Goal: Transaction & Acquisition: Purchase product/service

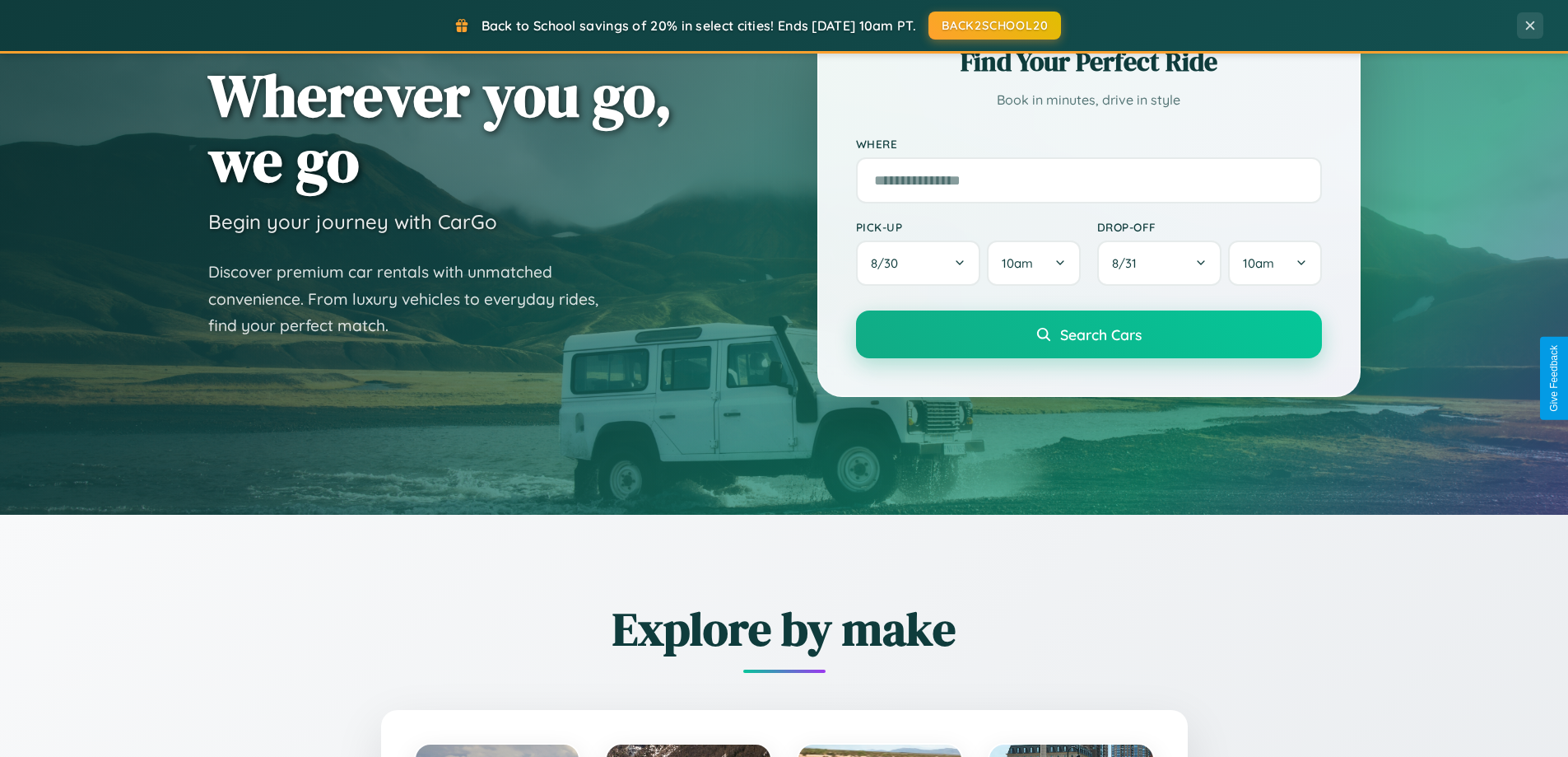
scroll to position [1133, 0]
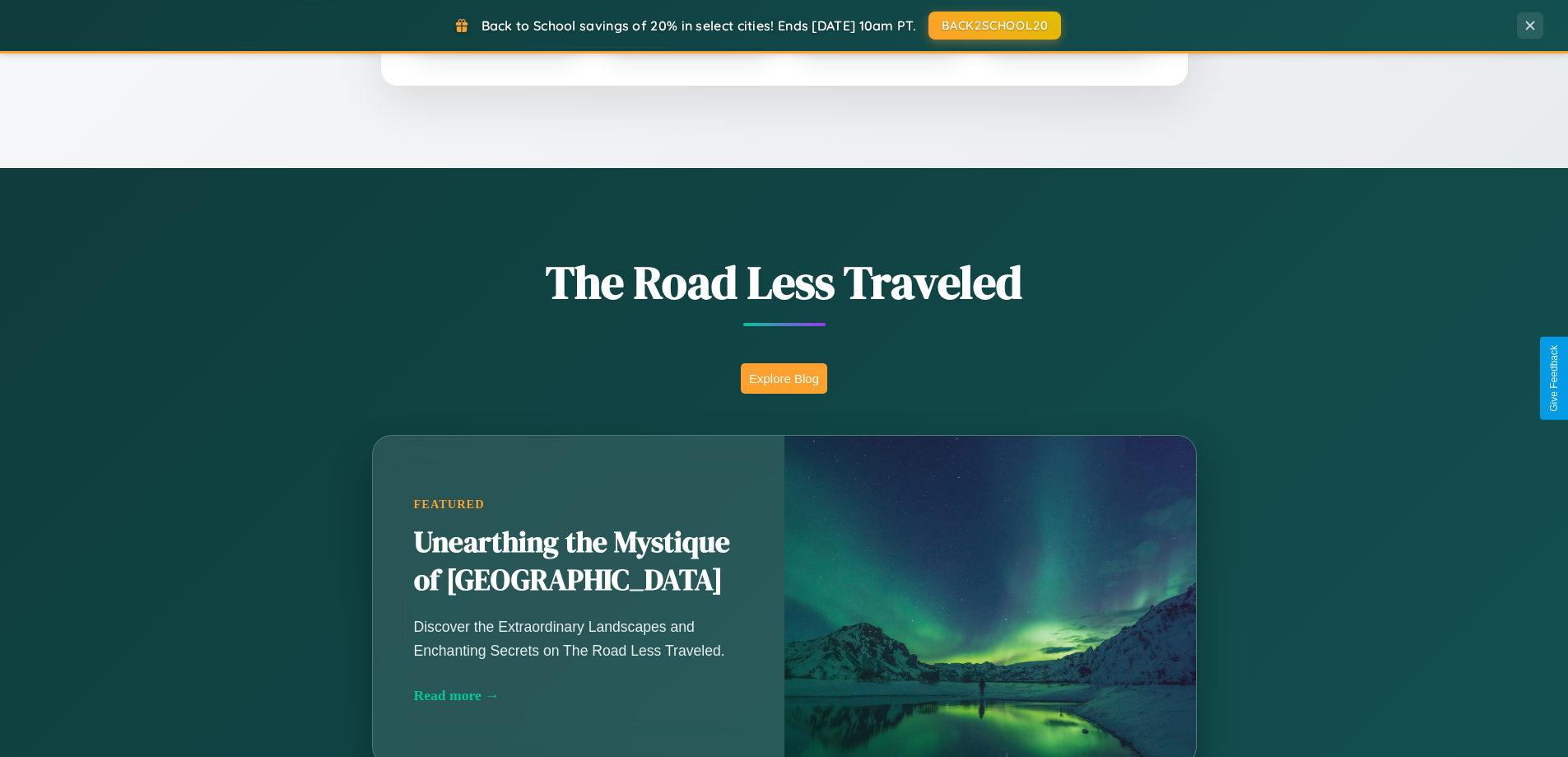
click at [784, 378] on button "Explore Blog" at bounding box center [784, 378] width 87 height 30
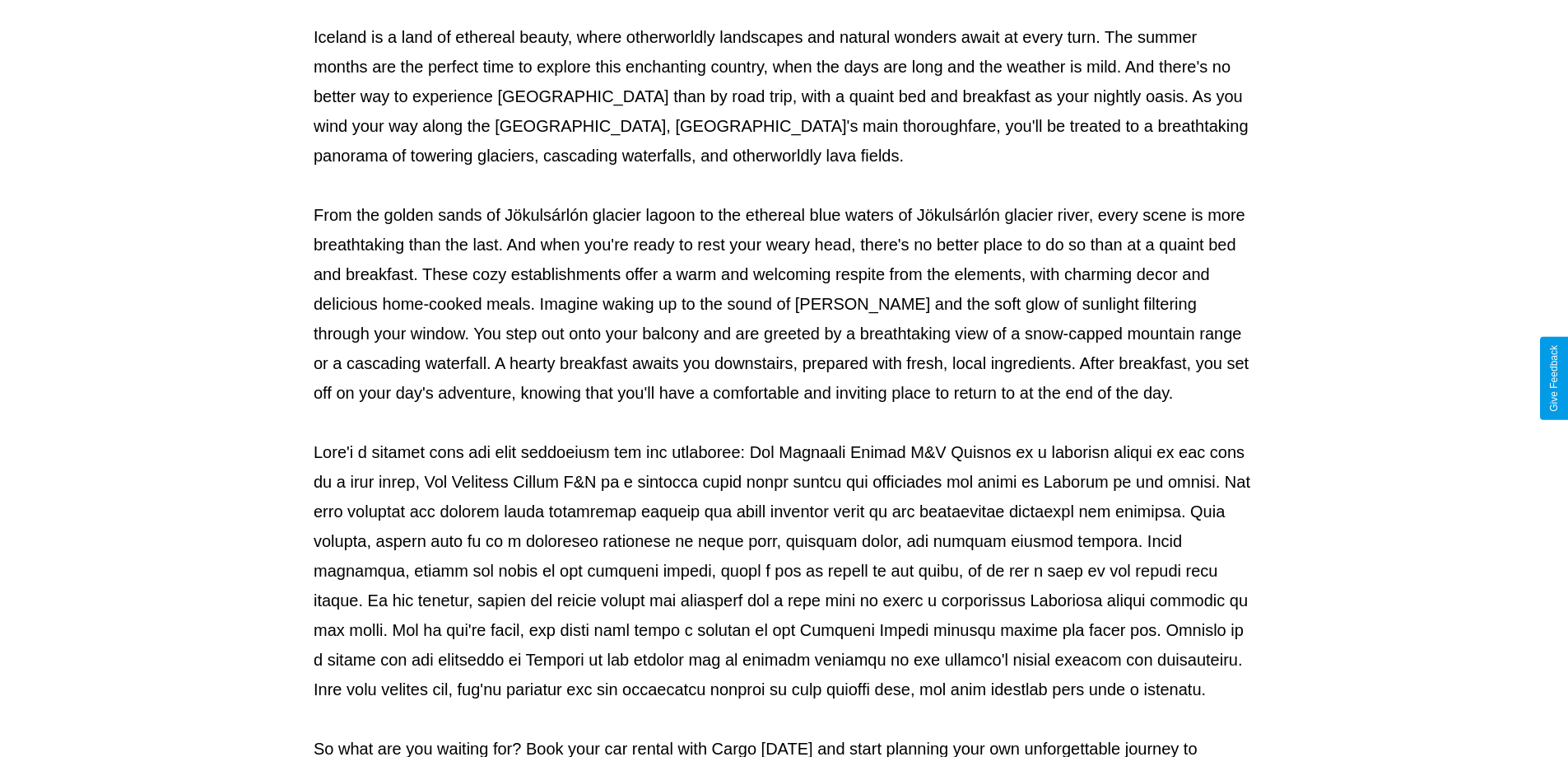
scroll to position [532, 0]
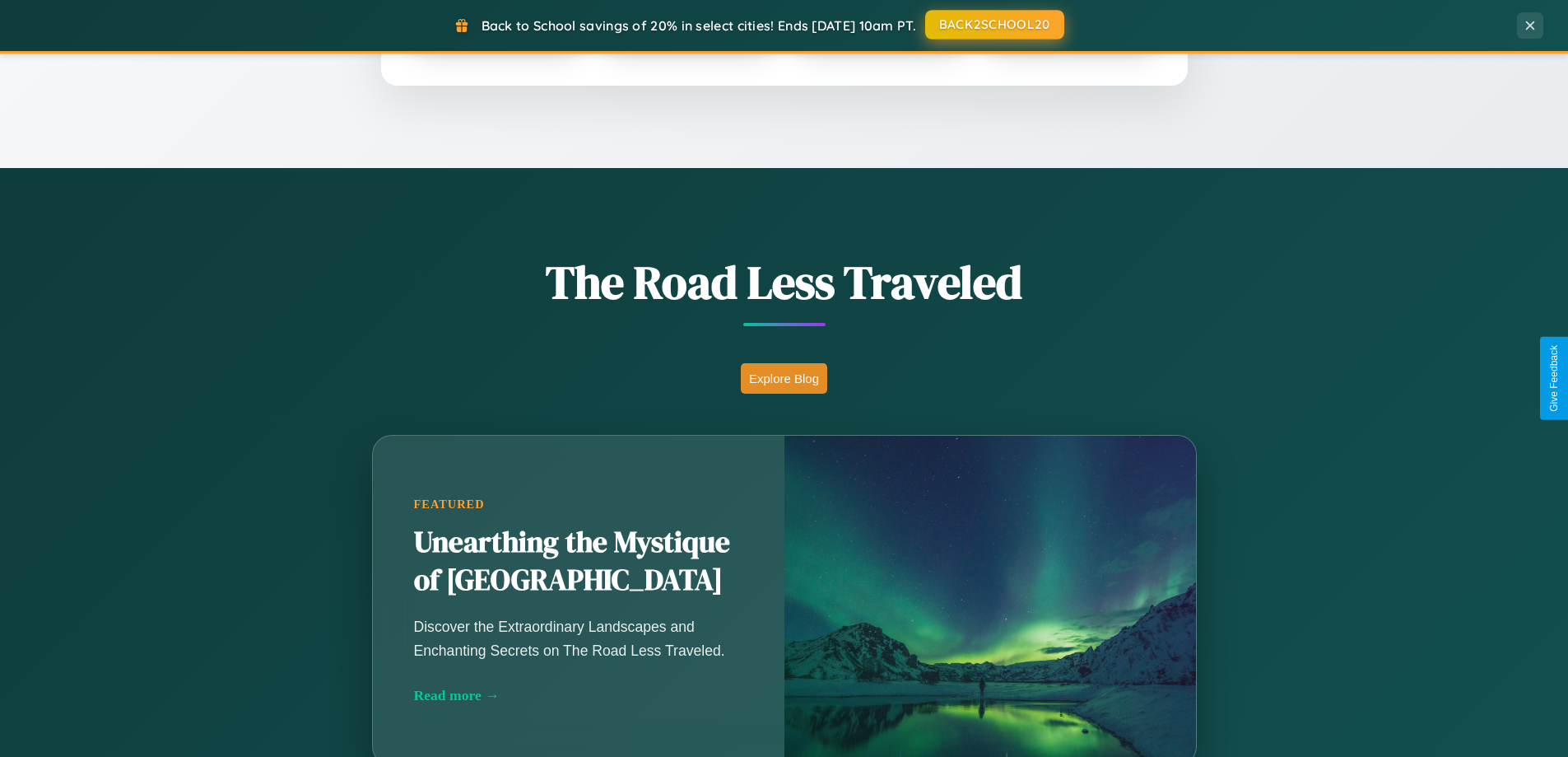
click at [993, 26] on button "BACK2SCHOOL20" at bounding box center [994, 25] width 139 height 30
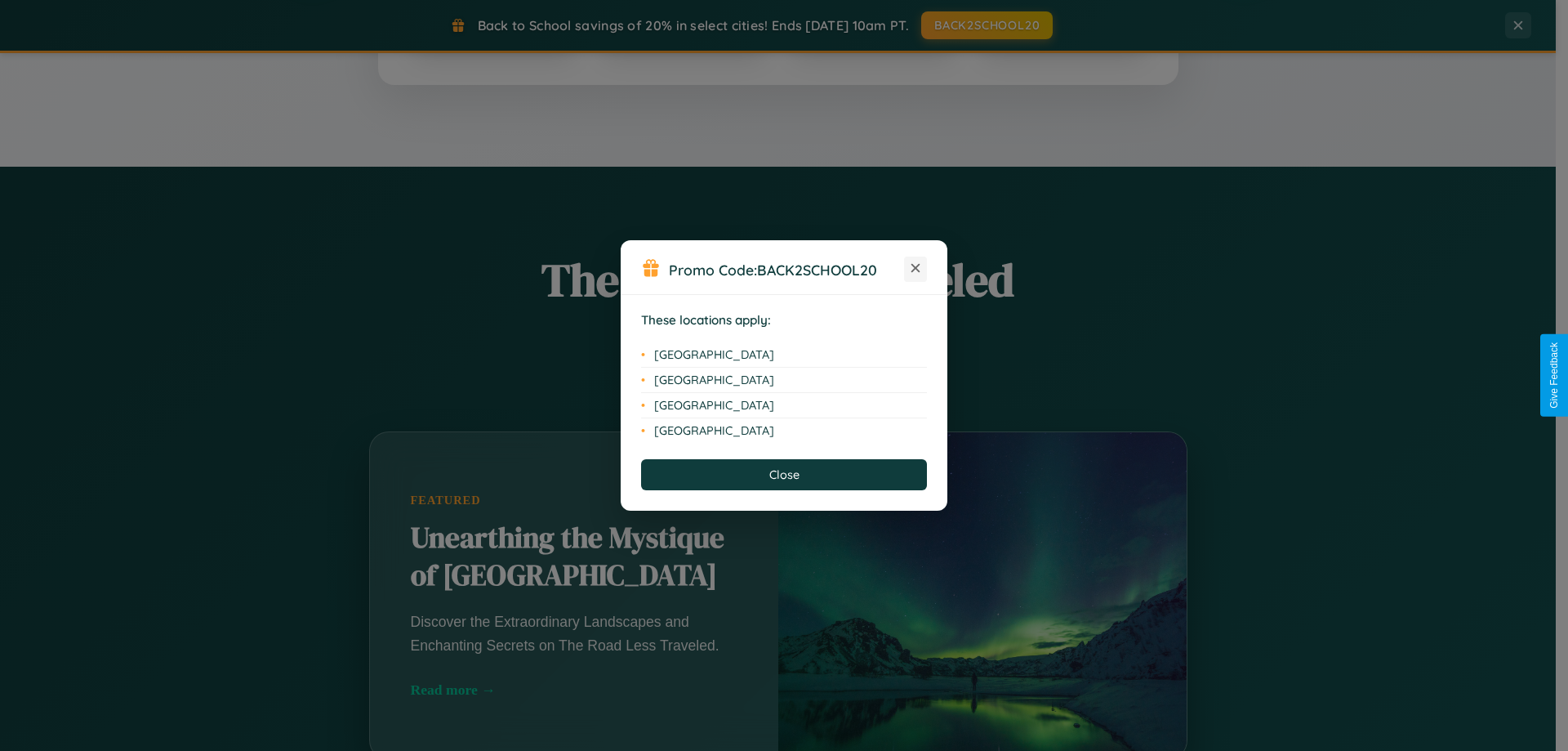
click at [916, 268] on icon at bounding box center [916, 268] width 9 height 9
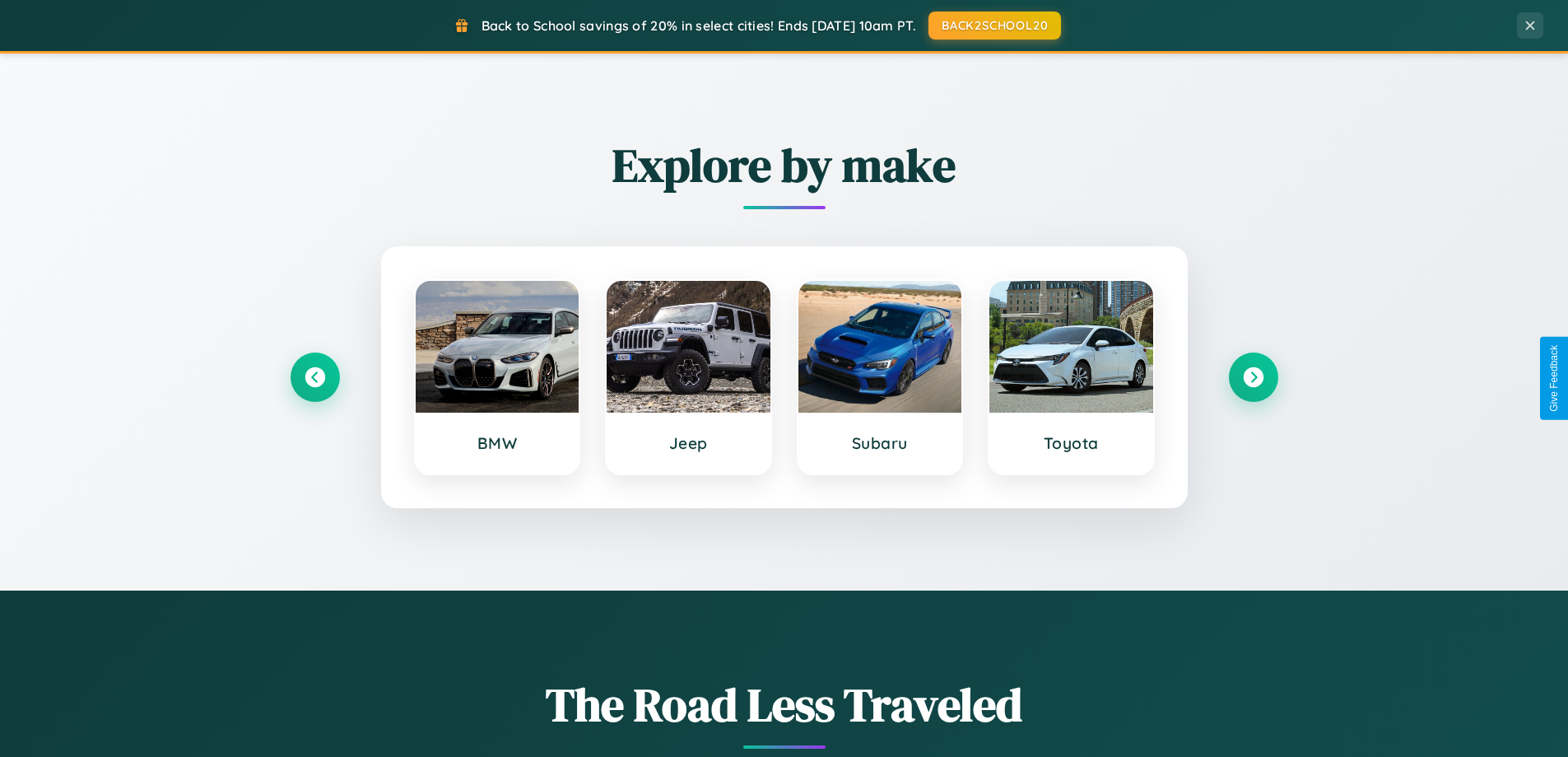
scroll to position [710, 0]
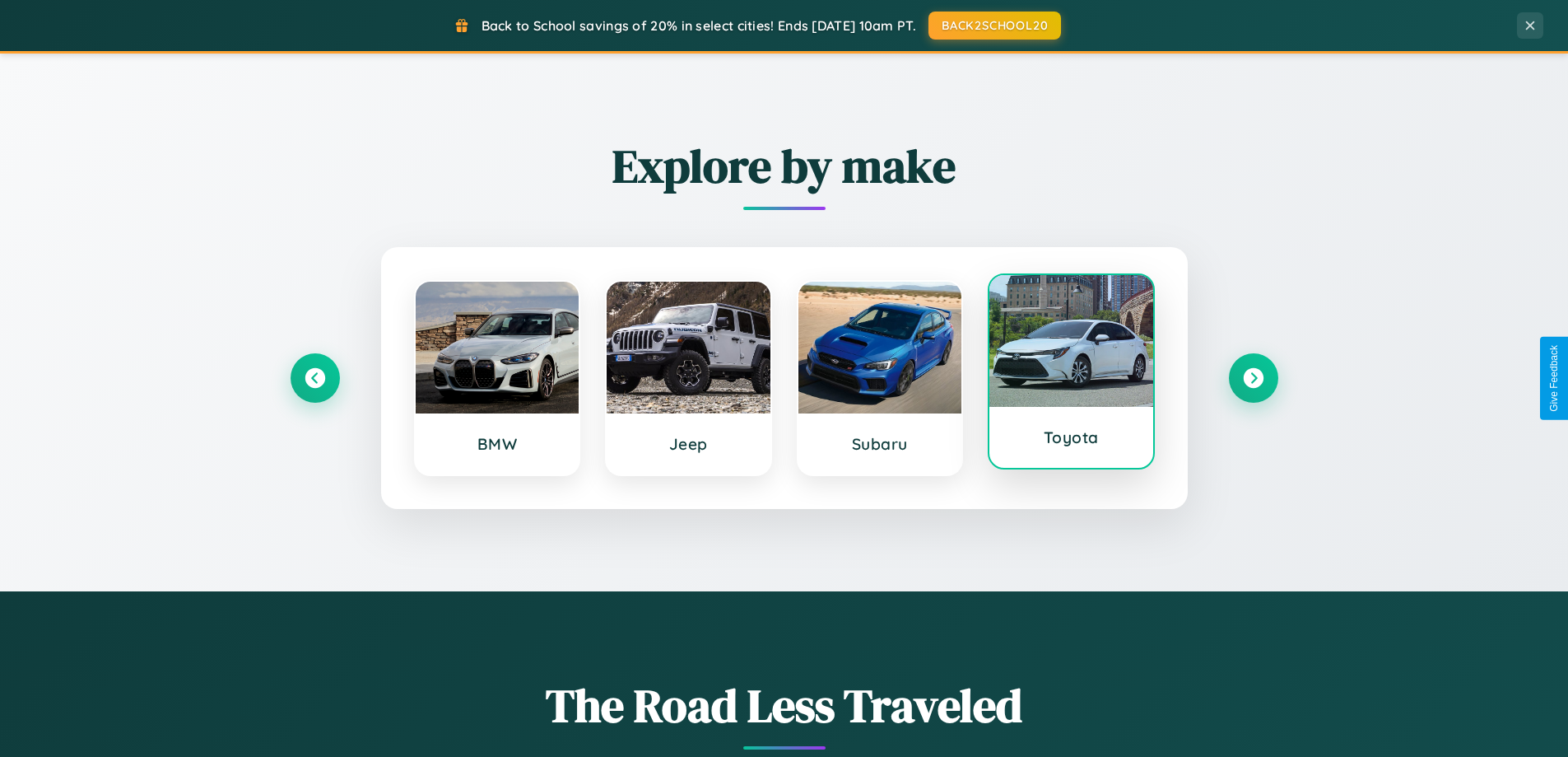
click at [1070, 378] on div at bounding box center [1070, 340] width 164 height 132
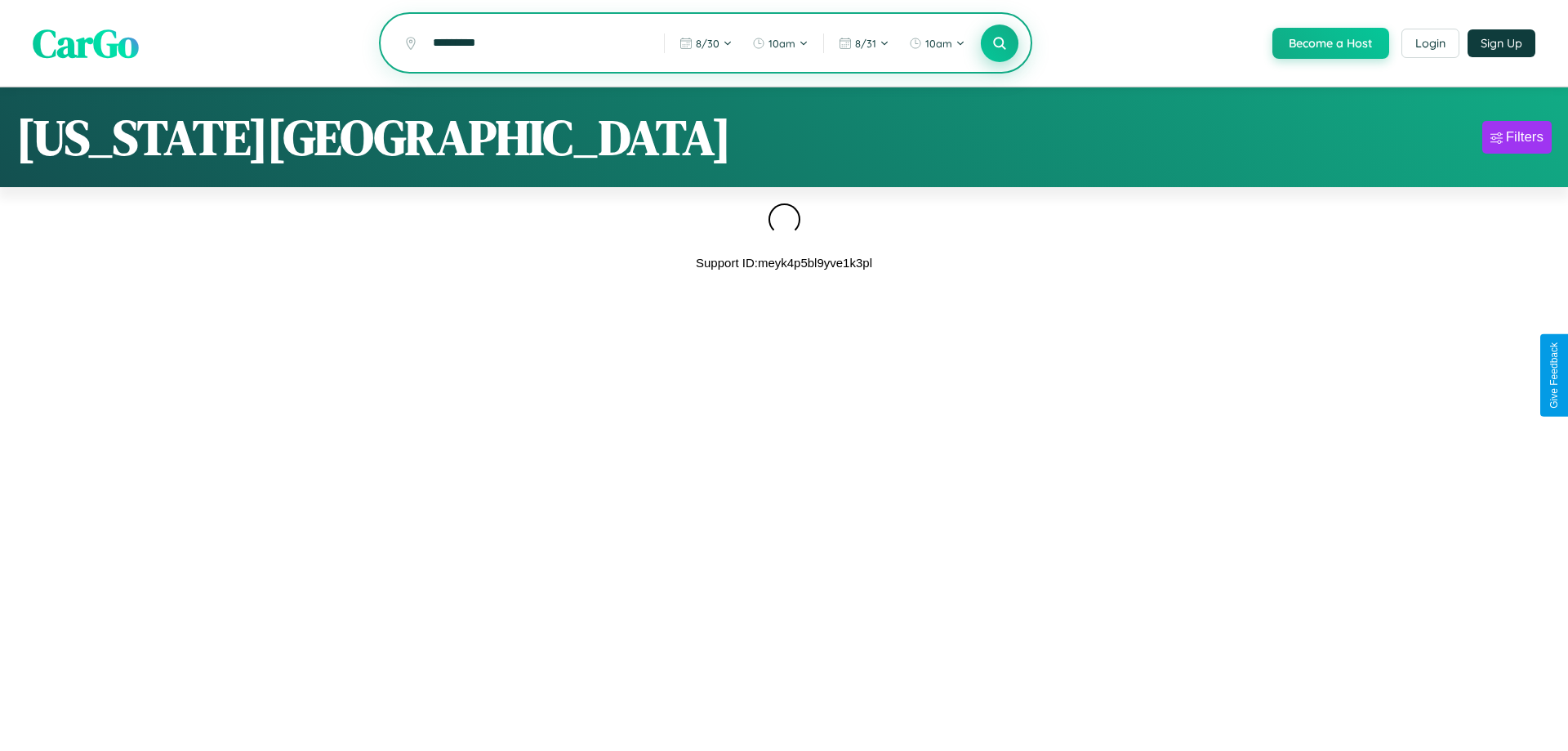
click at [998, 44] on icon at bounding box center [999, 43] width 16 height 16
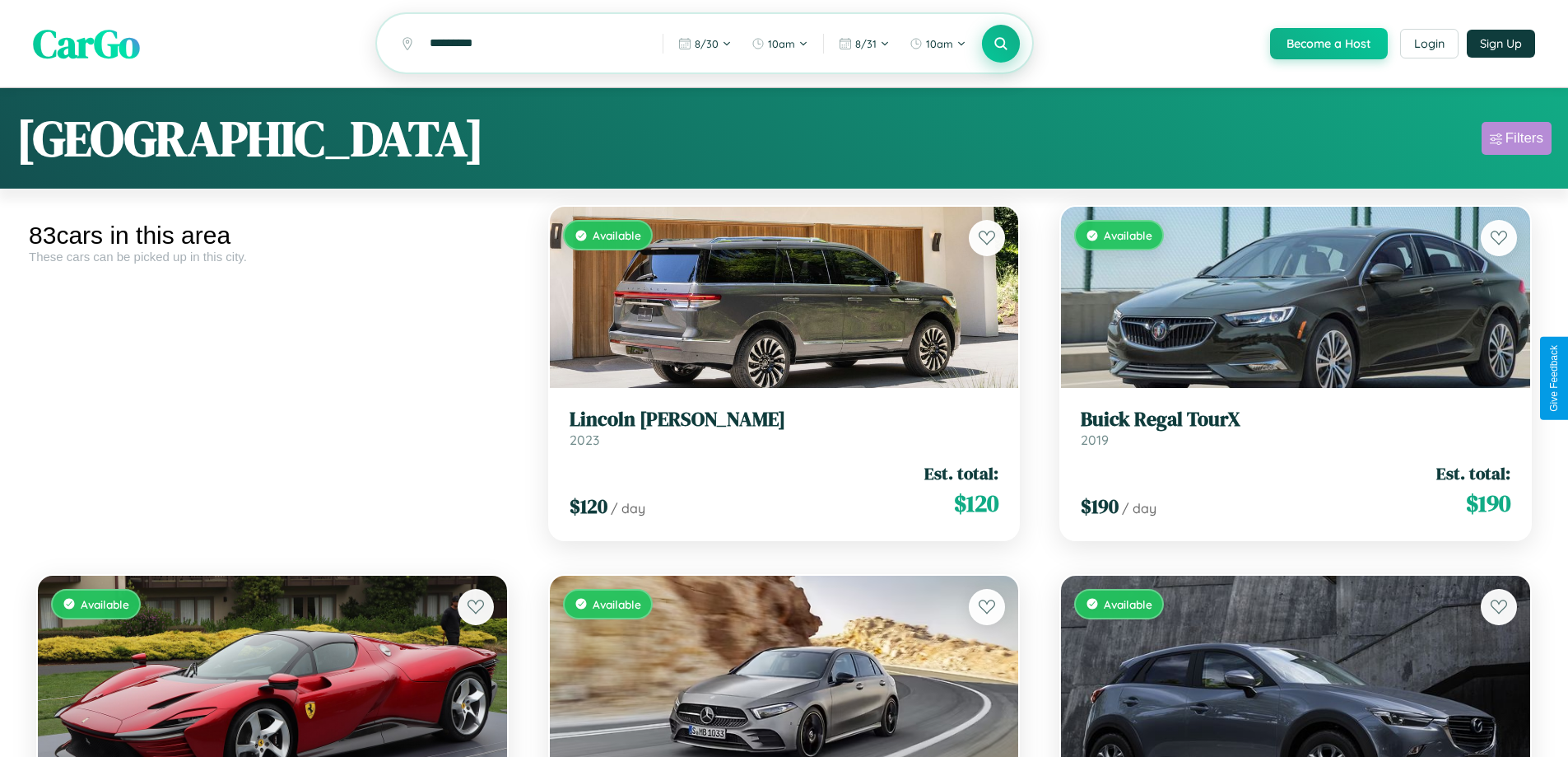
click at [1516, 141] on div "Filters" at bounding box center [1524, 138] width 38 height 17
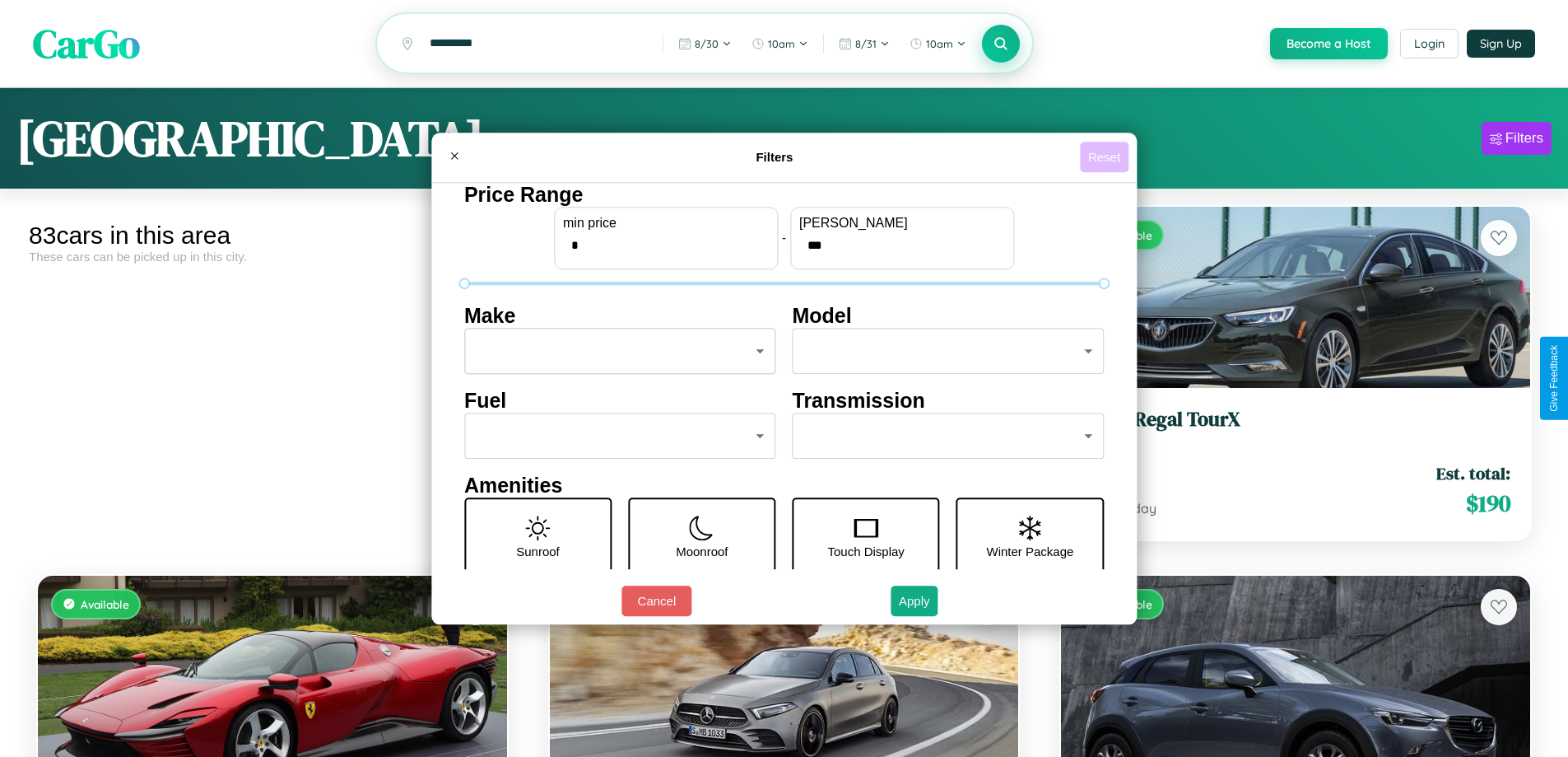
click at [1107, 157] on button "Reset" at bounding box center [1104, 157] width 49 height 30
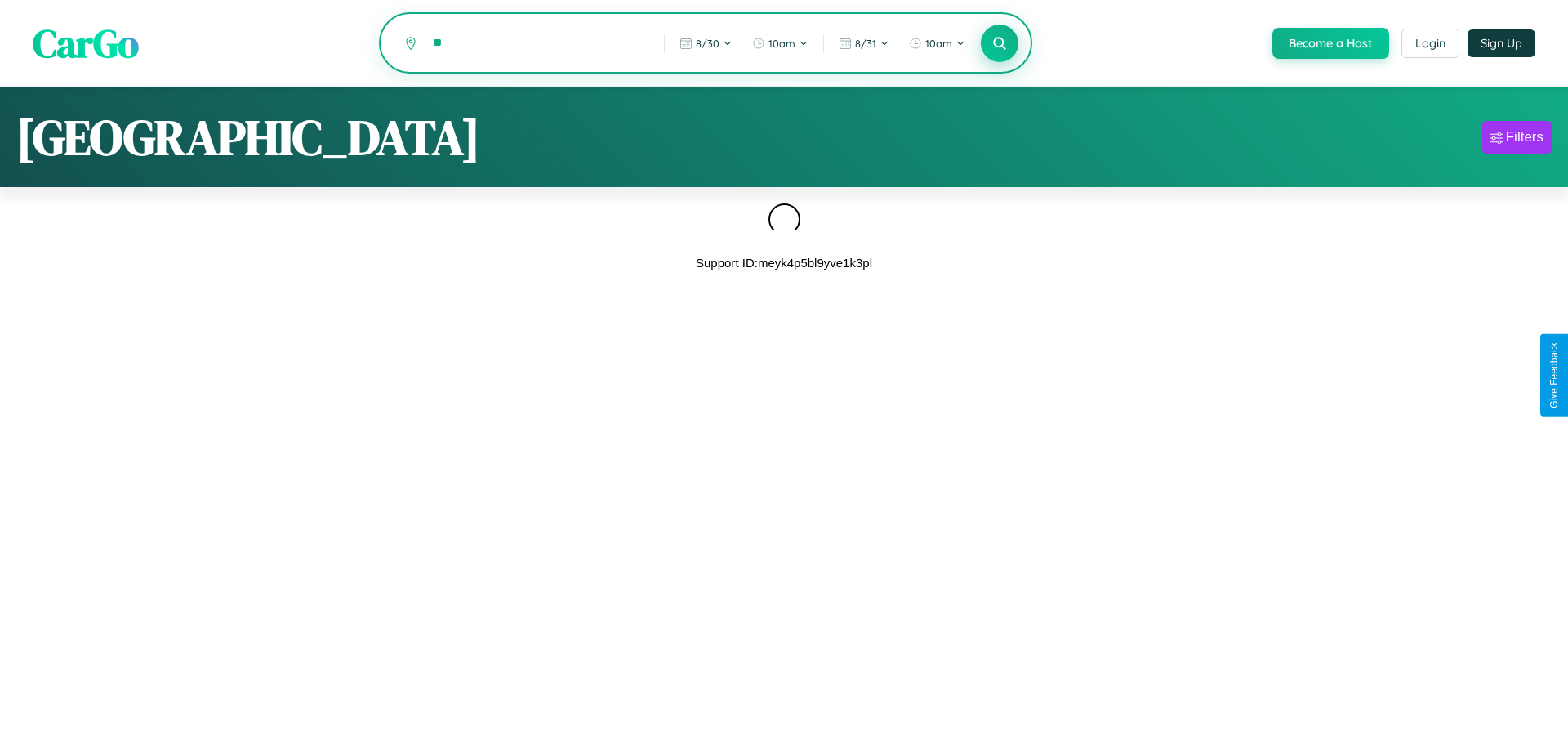
type input "*"
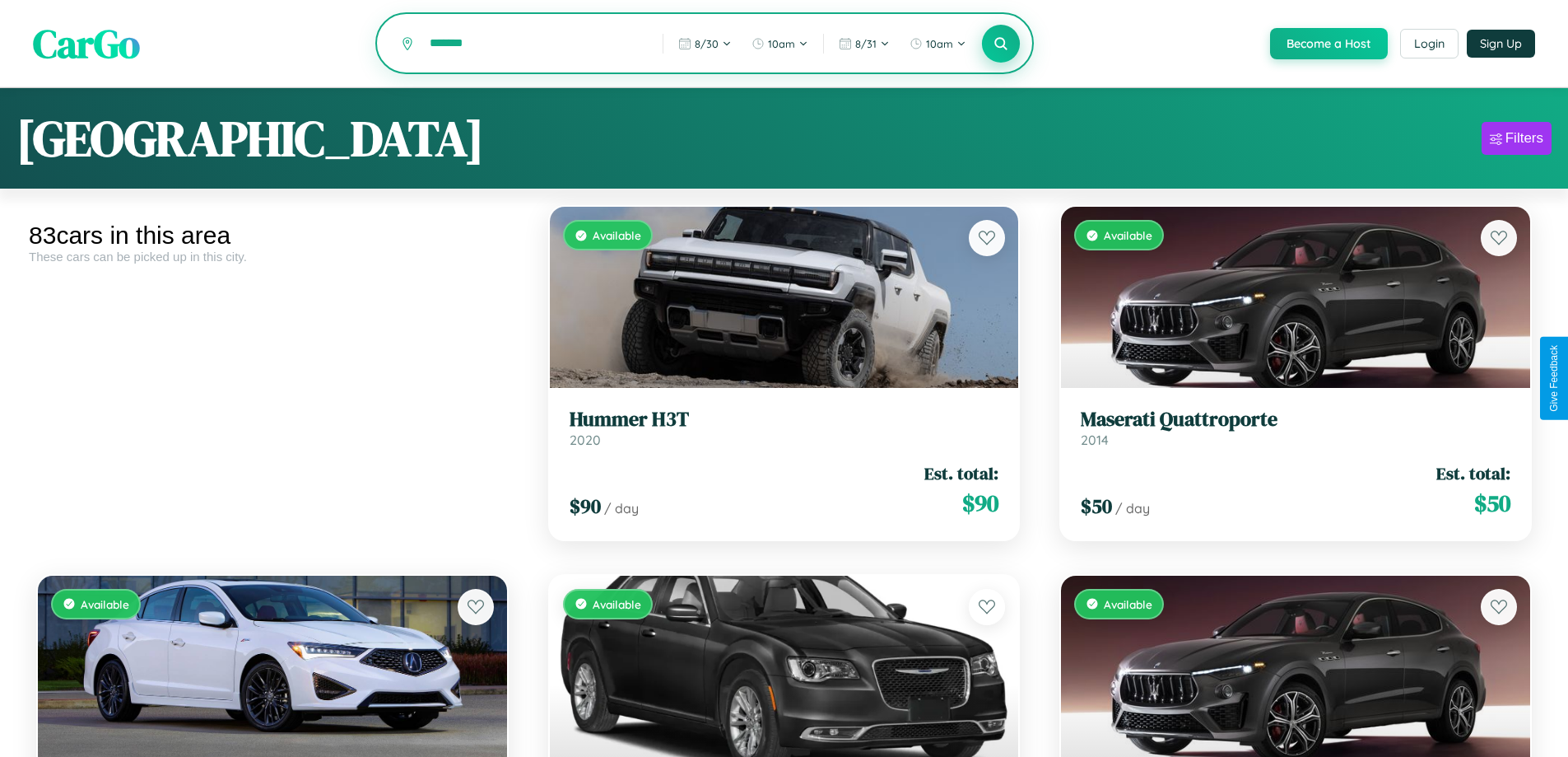
type input "*******"
click at [1000, 44] on icon at bounding box center [1001, 43] width 16 height 16
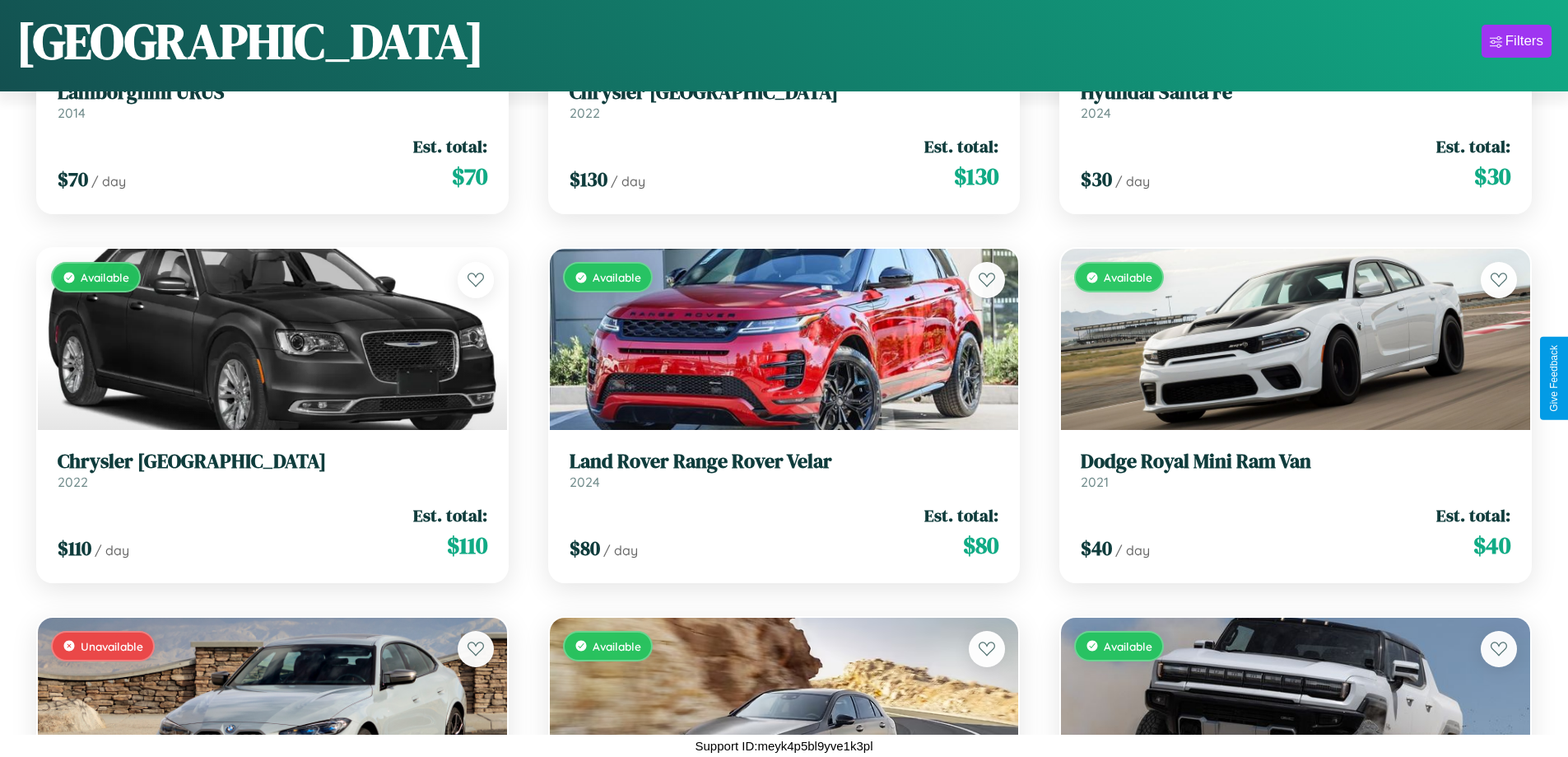
scroll to position [1338, 0]
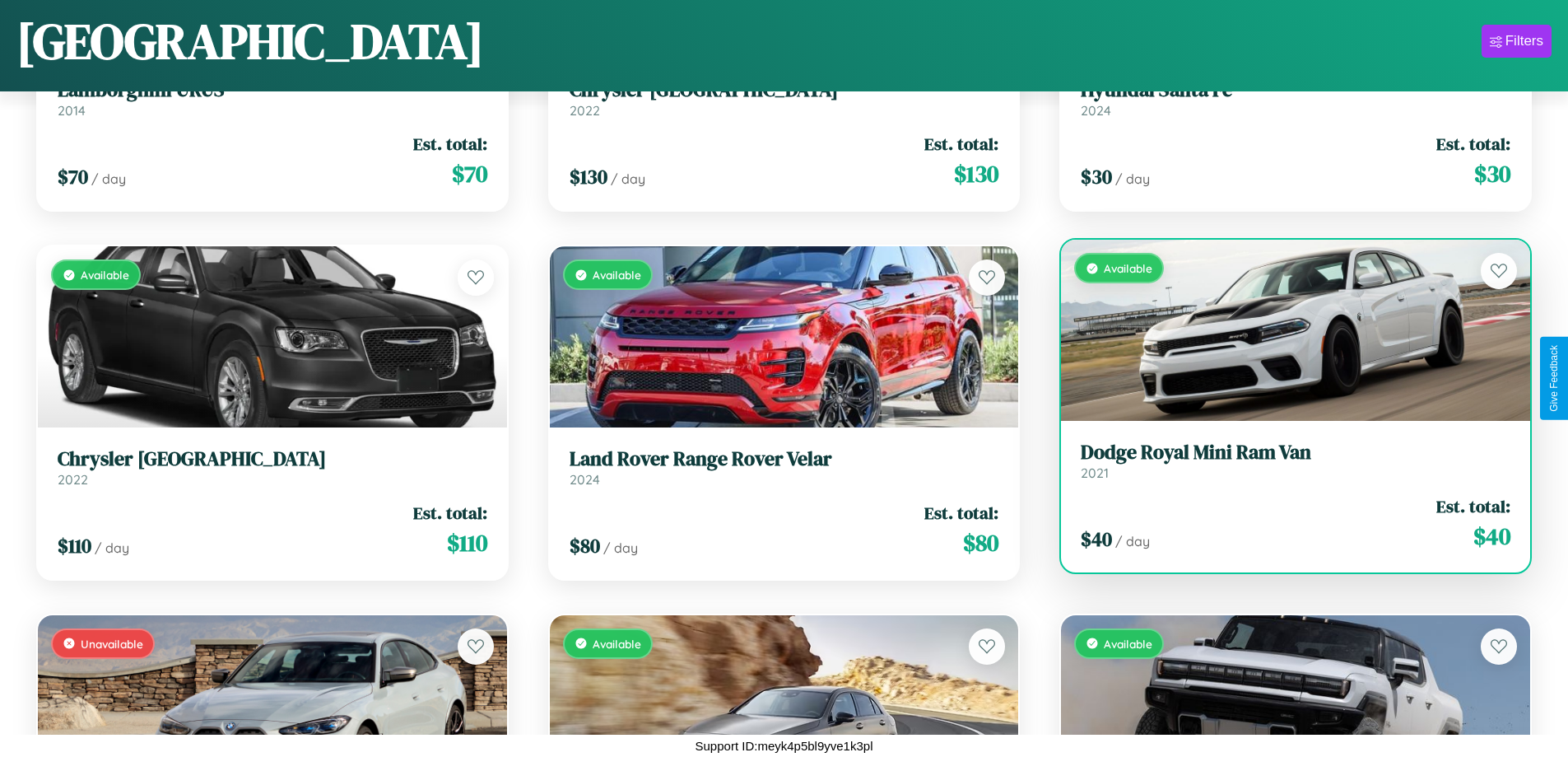
click at [1285, 337] on div "Available" at bounding box center [1295, 330] width 469 height 181
click at [1285, 330] on div "Available" at bounding box center [1295, 330] width 469 height 181
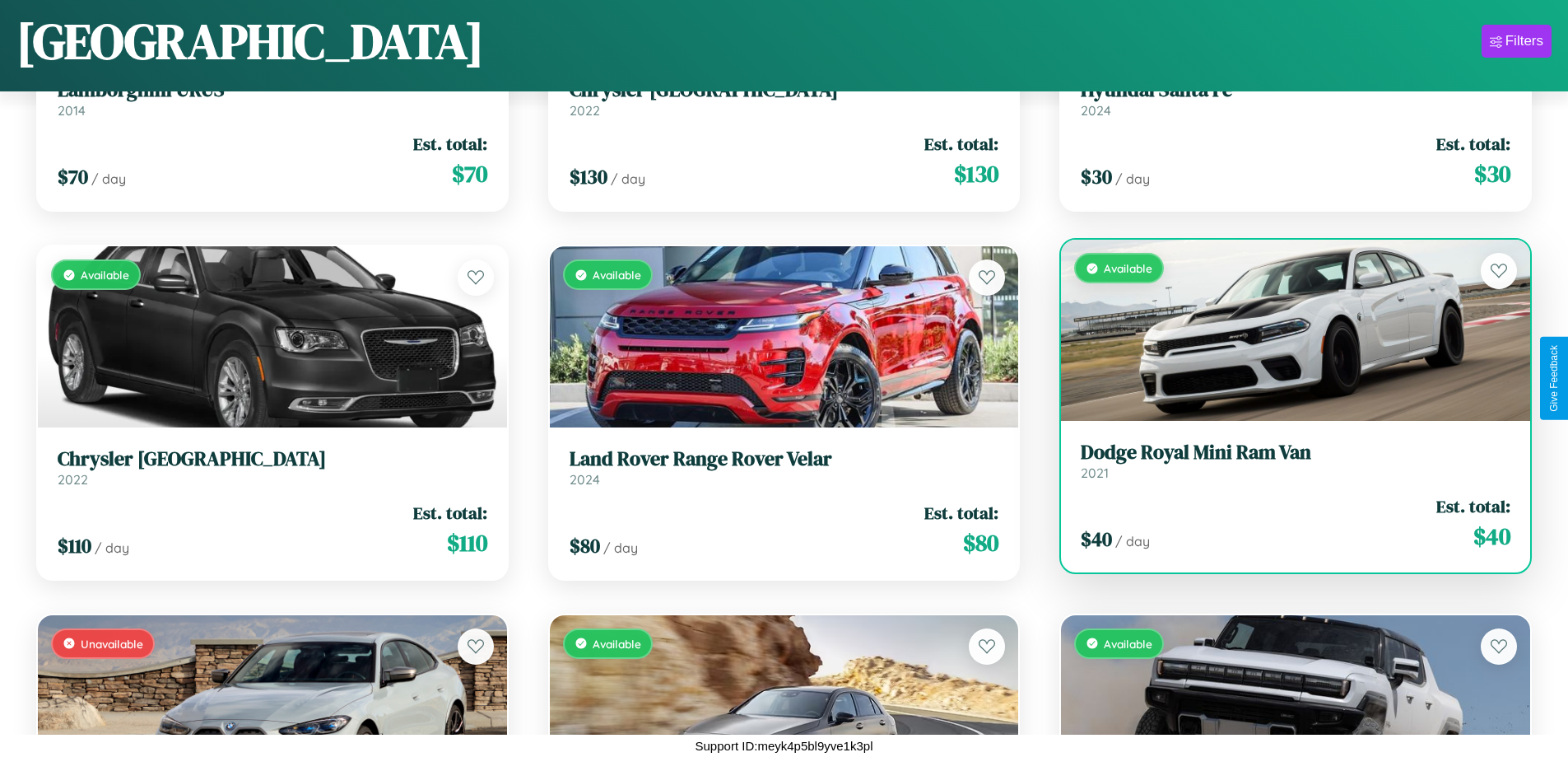
click at [1285, 330] on div "Available" at bounding box center [1295, 330] width 469 height 181
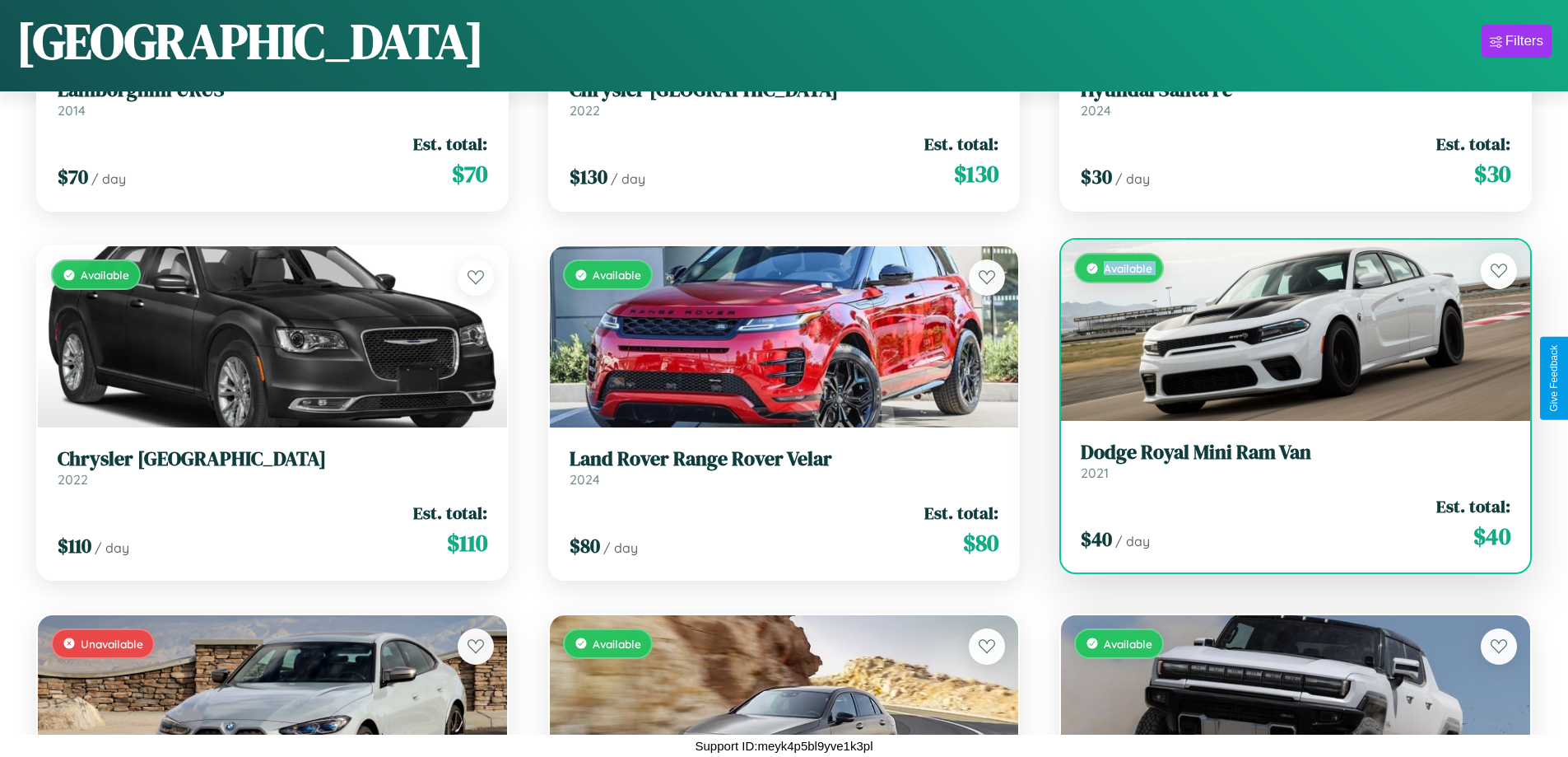
click at [1285, 330] on div "Available" at bounding box center [1295, 330] width 469 height 181
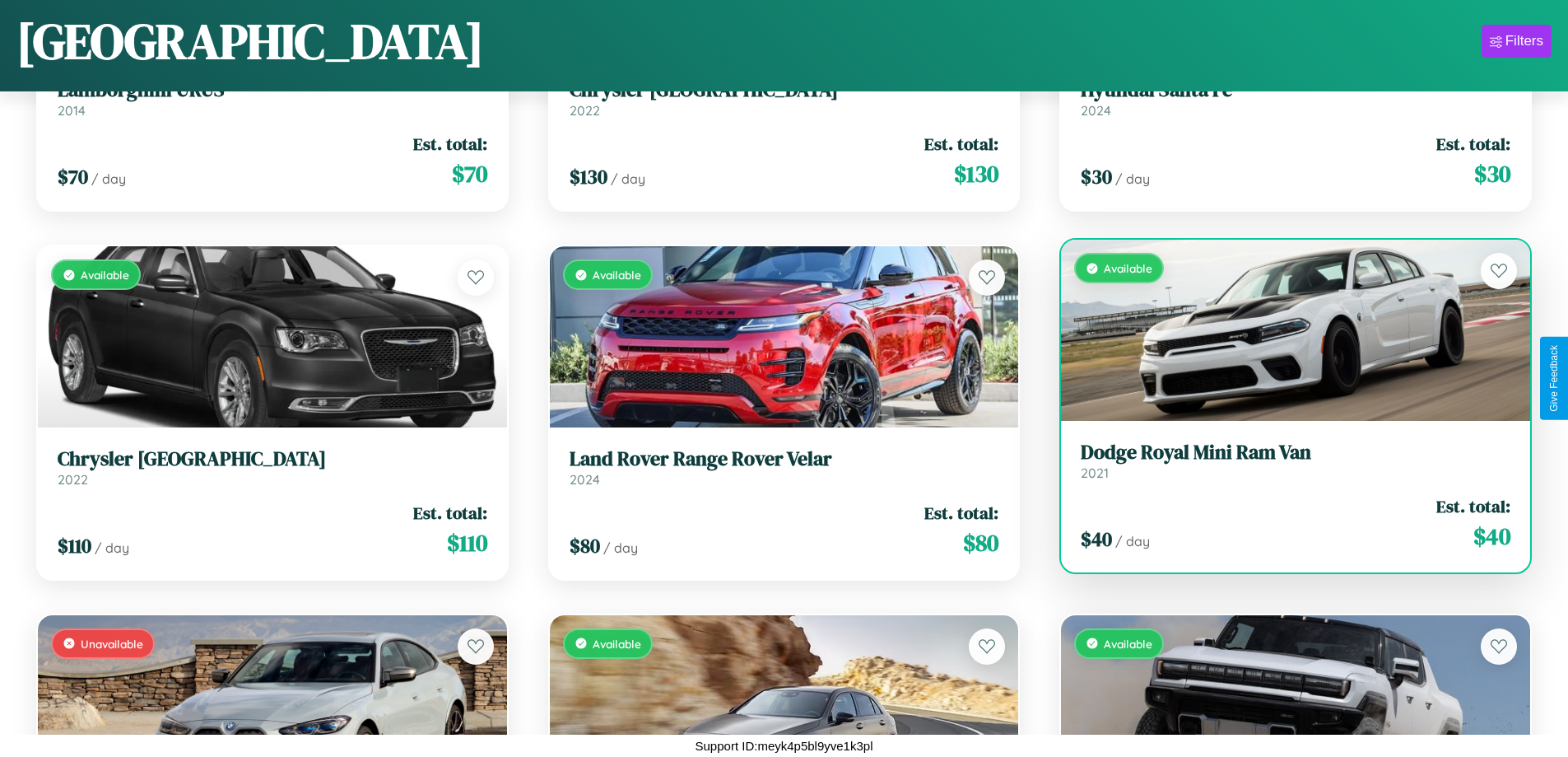
click at [1285, 330] on div "Available" at bounding box center [1295, 330] width 469 height 181
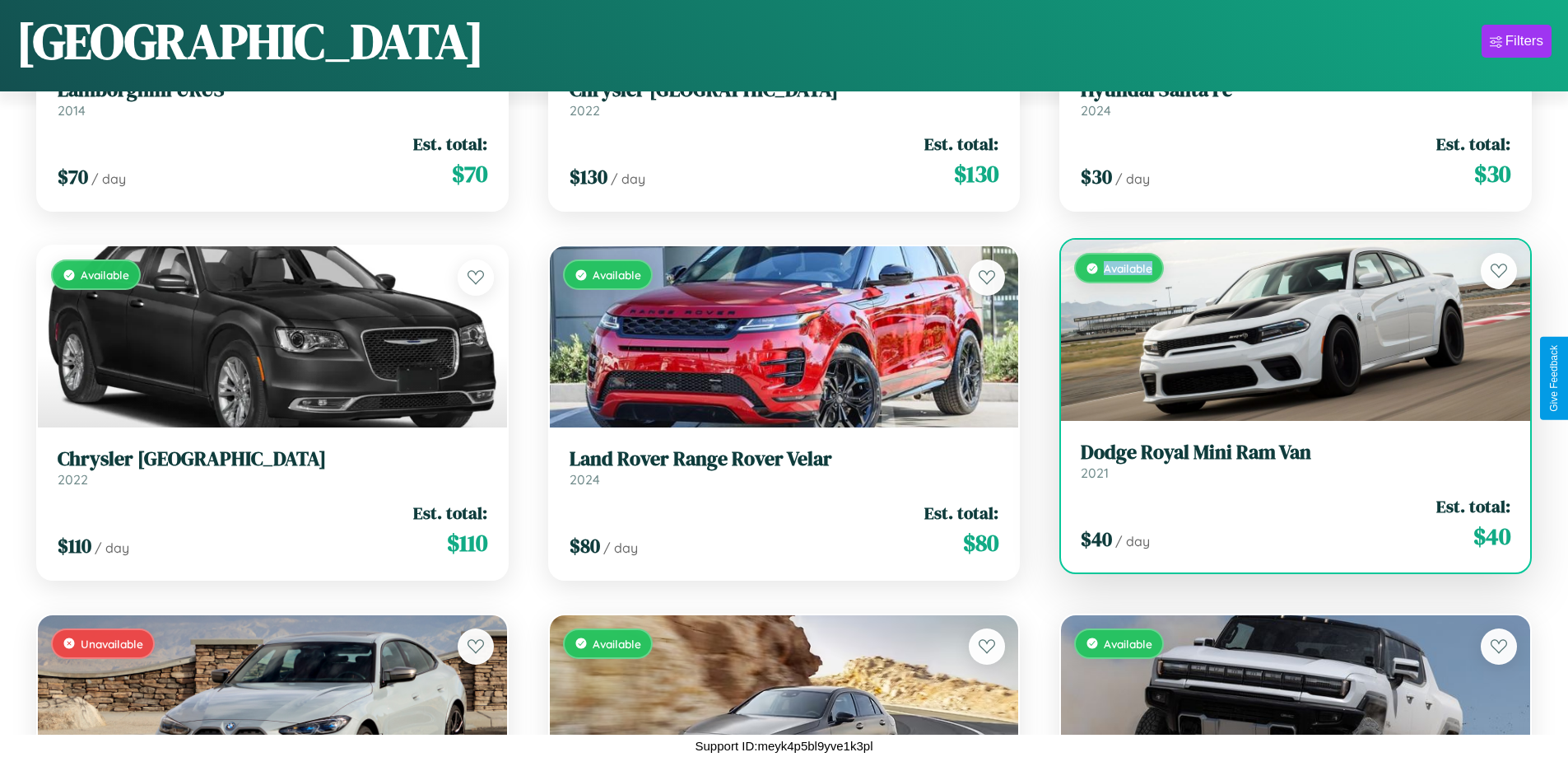
click at [1285, 330] on div "Available" at bounding box center [1295, 330] width 469 height 181
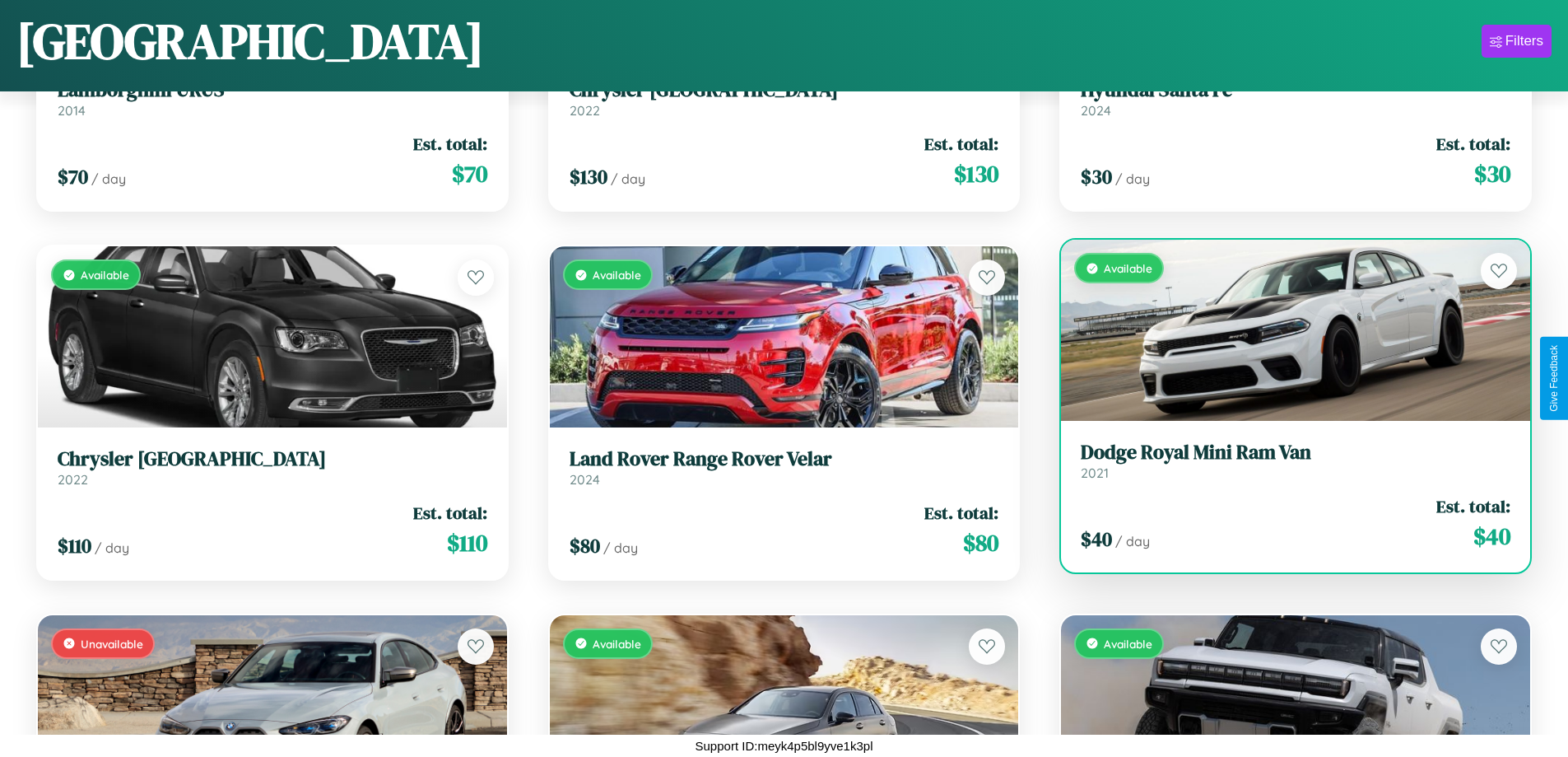
click at [1285, 461] on h3 "Dodge Royal Mini Ram Van" at bounding box center [1296, 452] width 430 height 24
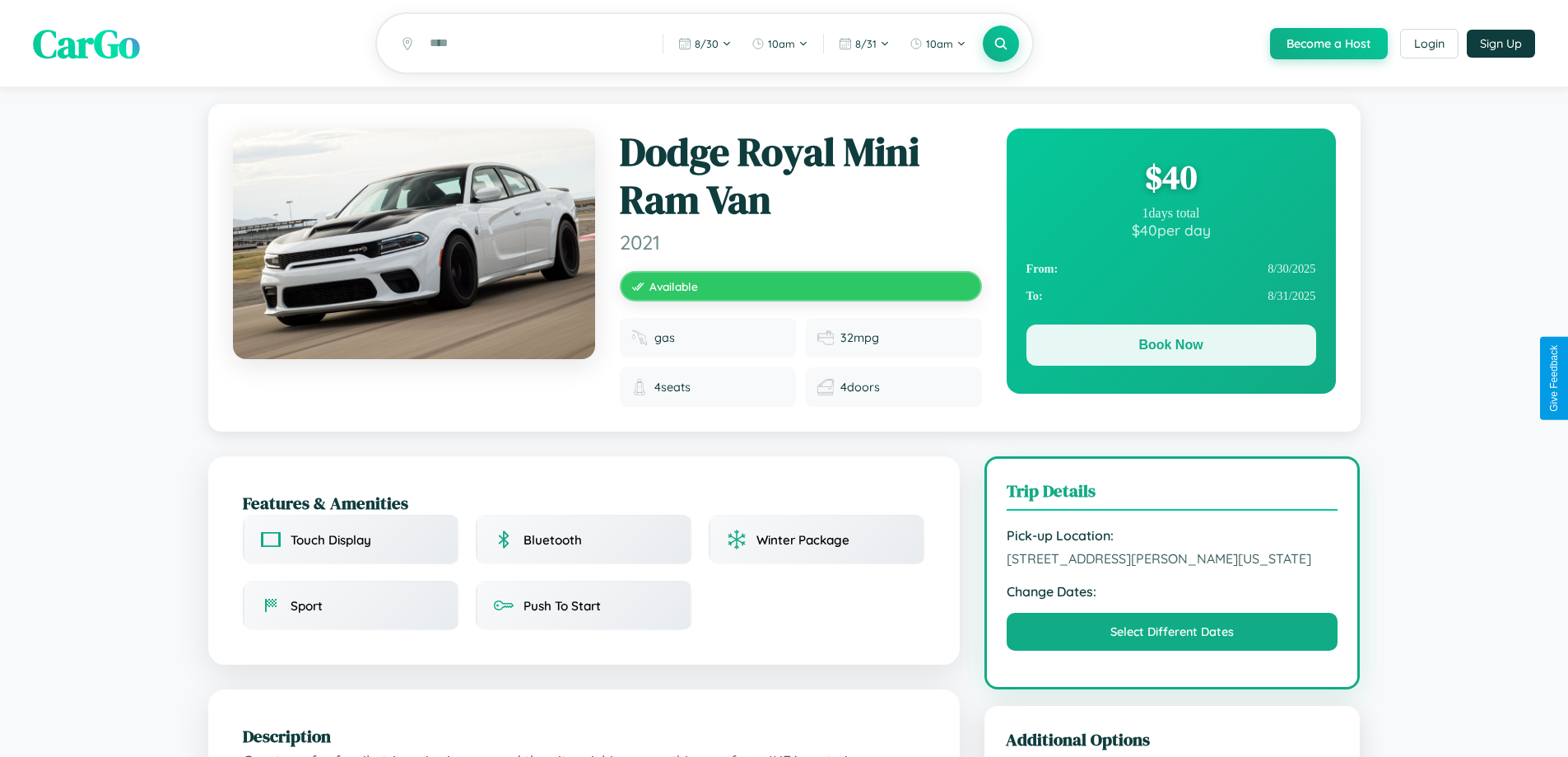
click at [1170, 348] on button "Book Now" at bounding box center [1171, 345] width 290 height 42
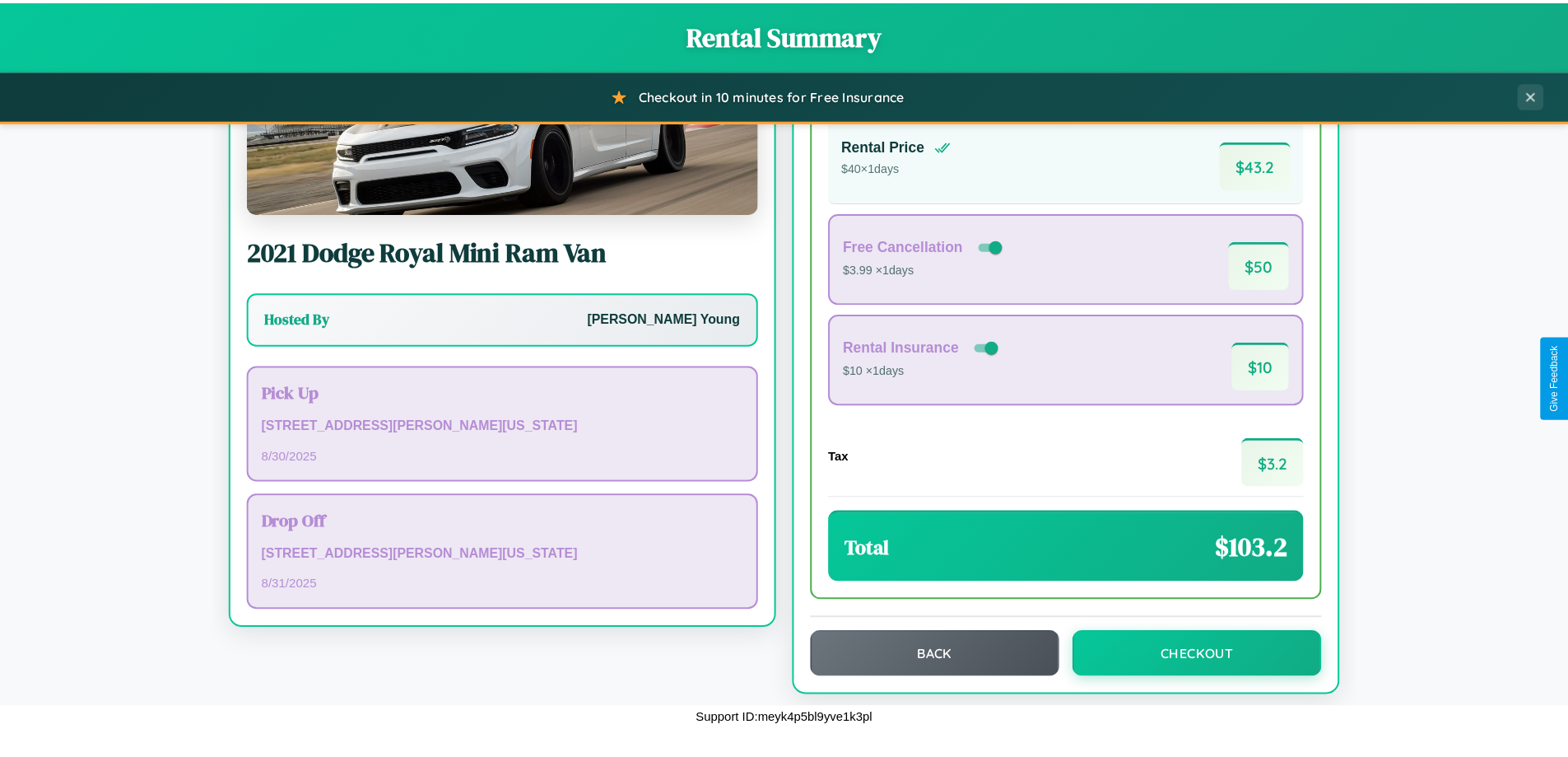
scroll to position [113, 0]
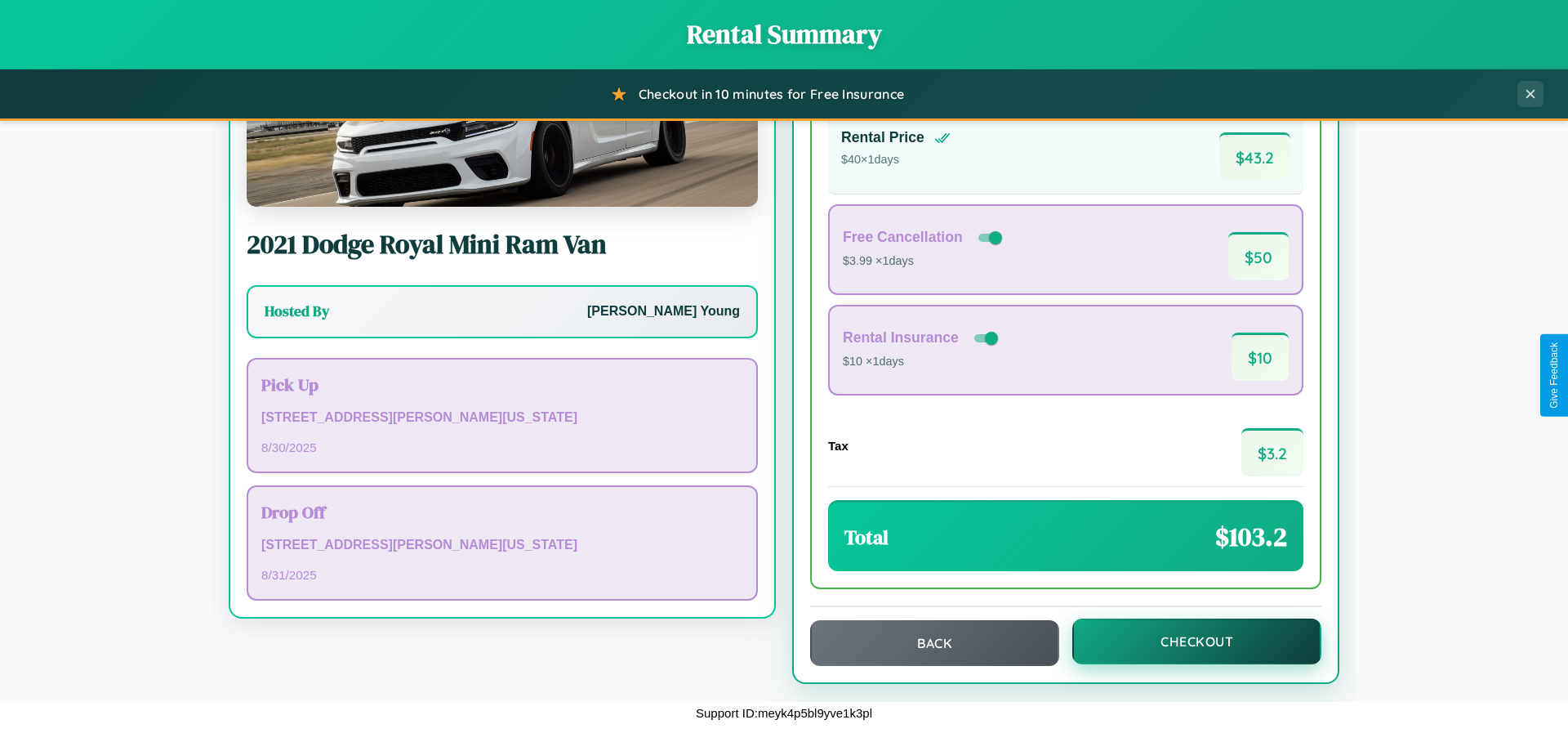
click at [1186, 641] on button "Checkout" at bounding box center [1197, 641] width 249 height 46
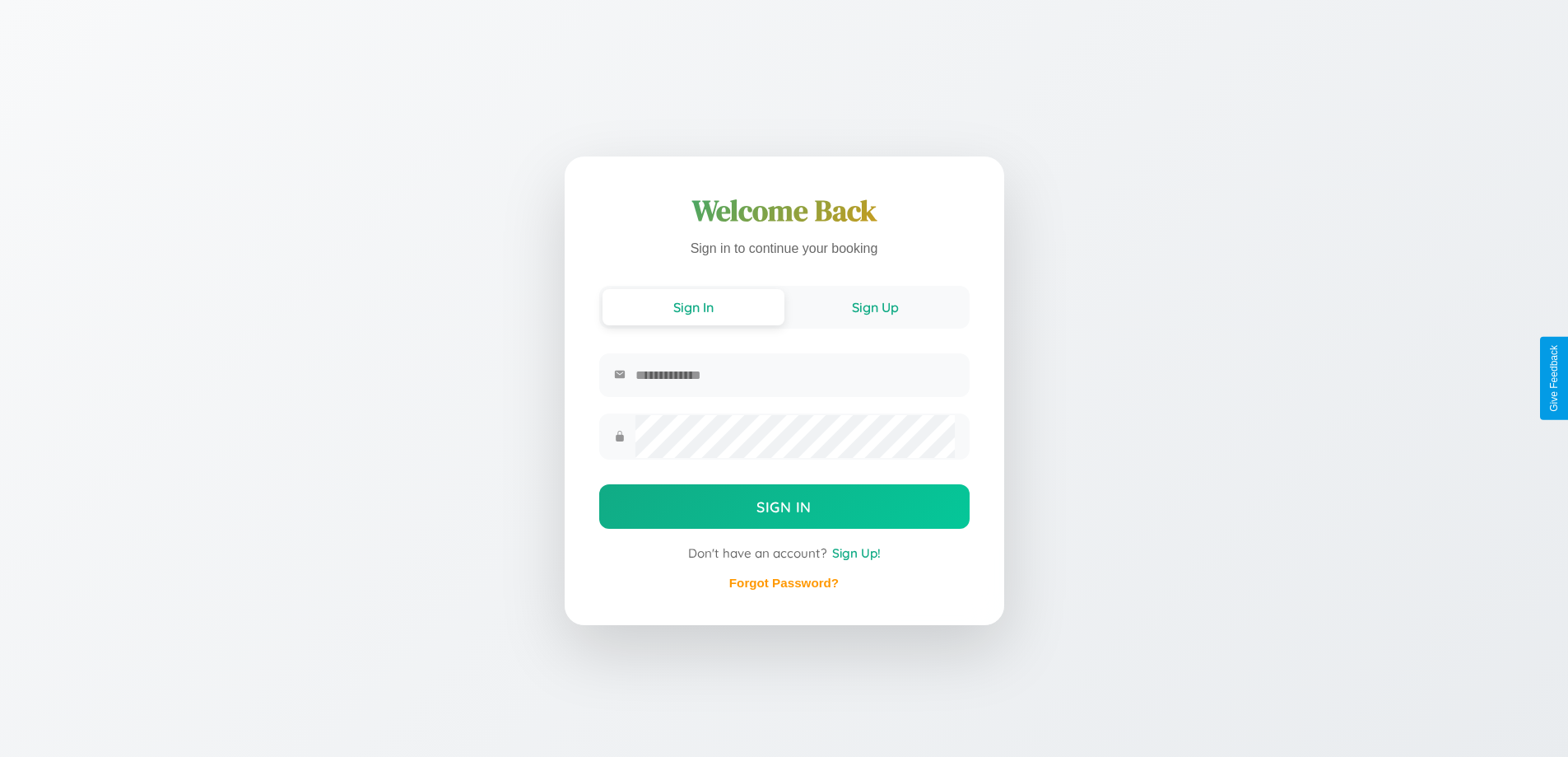
click at [875, 305] on button "Sign Up" at bounding box center [875, 307] width 182 height 36
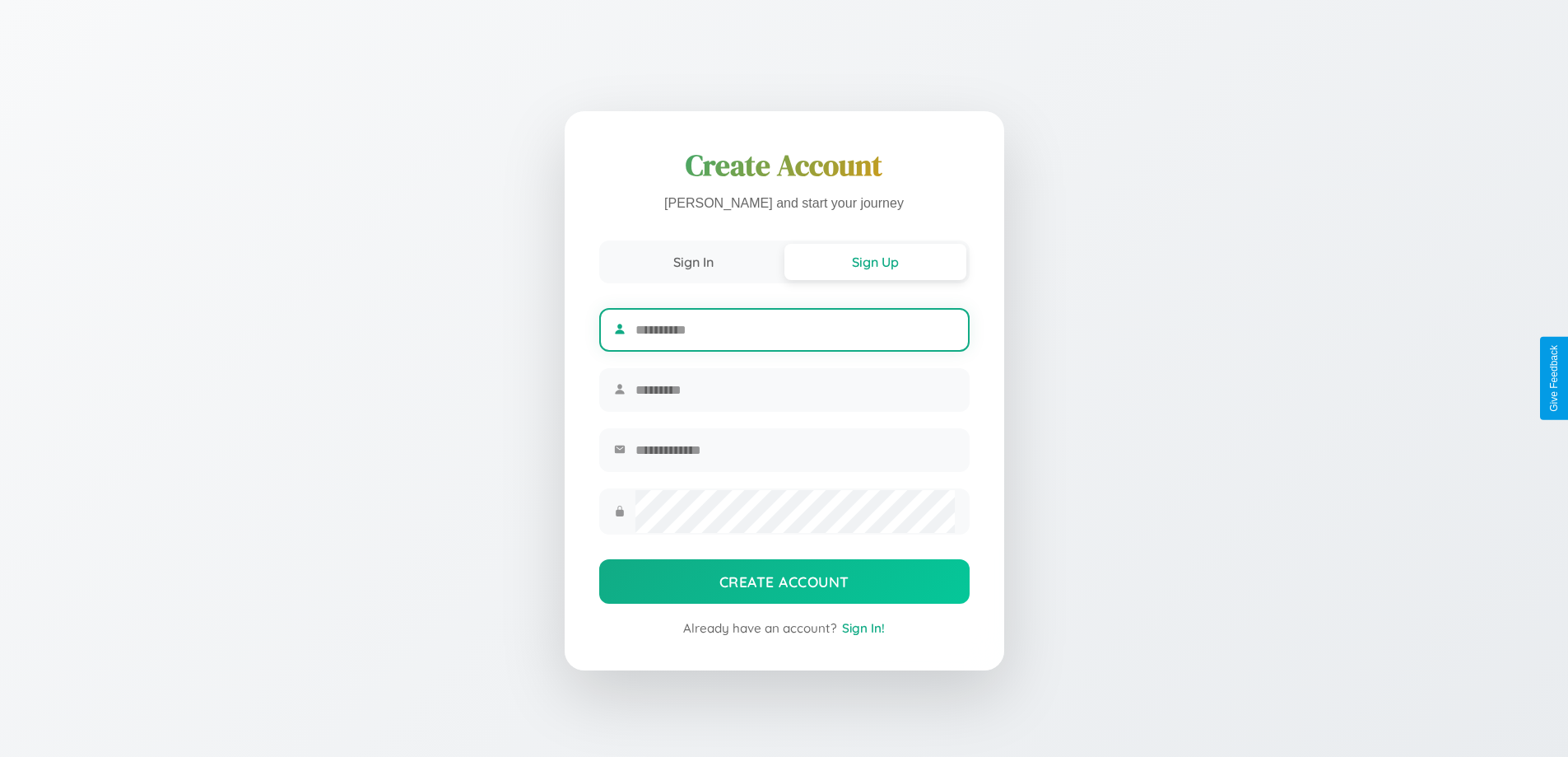
click at [795, 327] on input "text" at bounding box center [795, 330] width 318 height 41
type input "******"
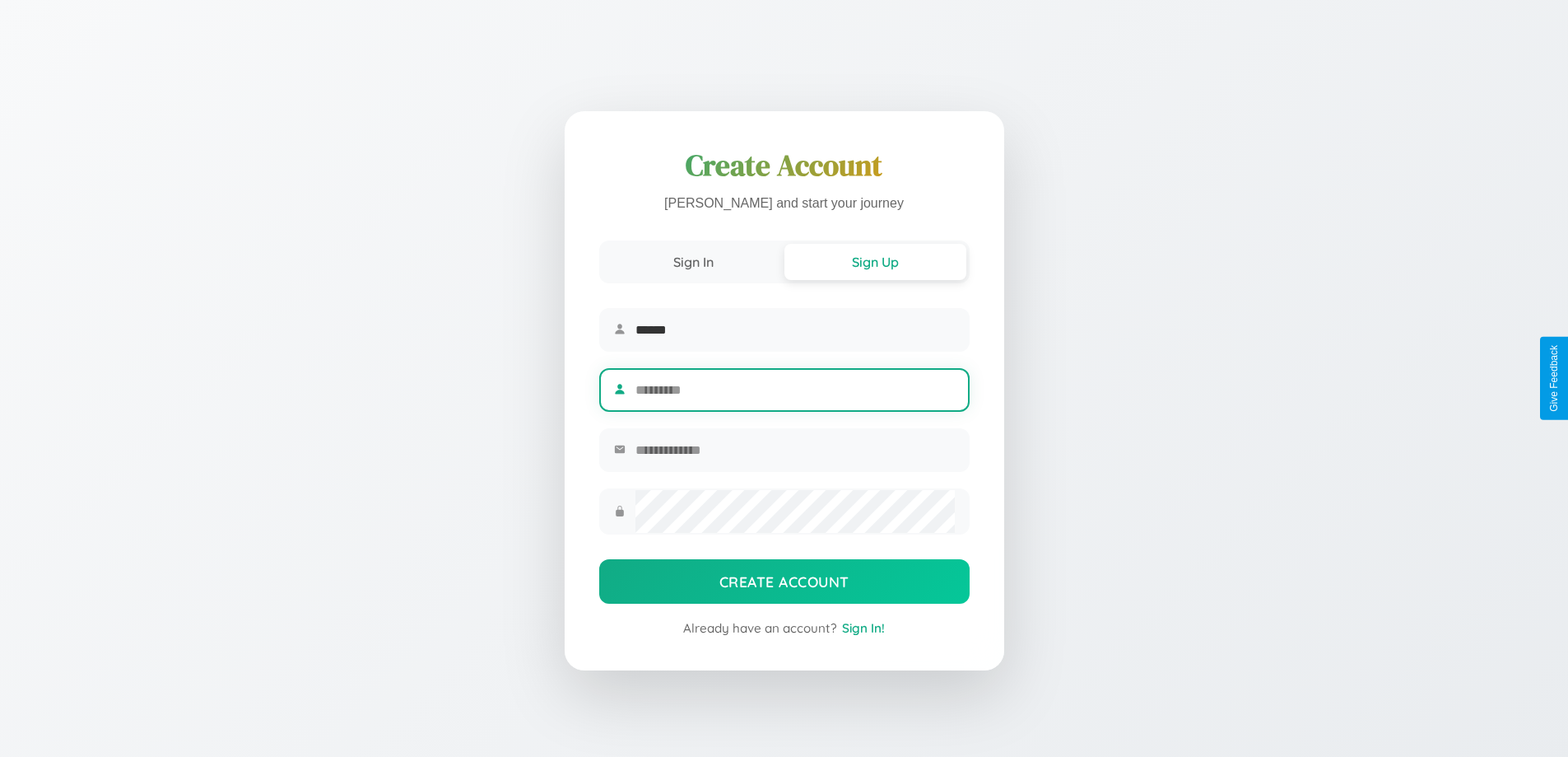
click at [795, 389] on input "text" at bounding box center [795, 390] width 318 height 41
type input "*****"
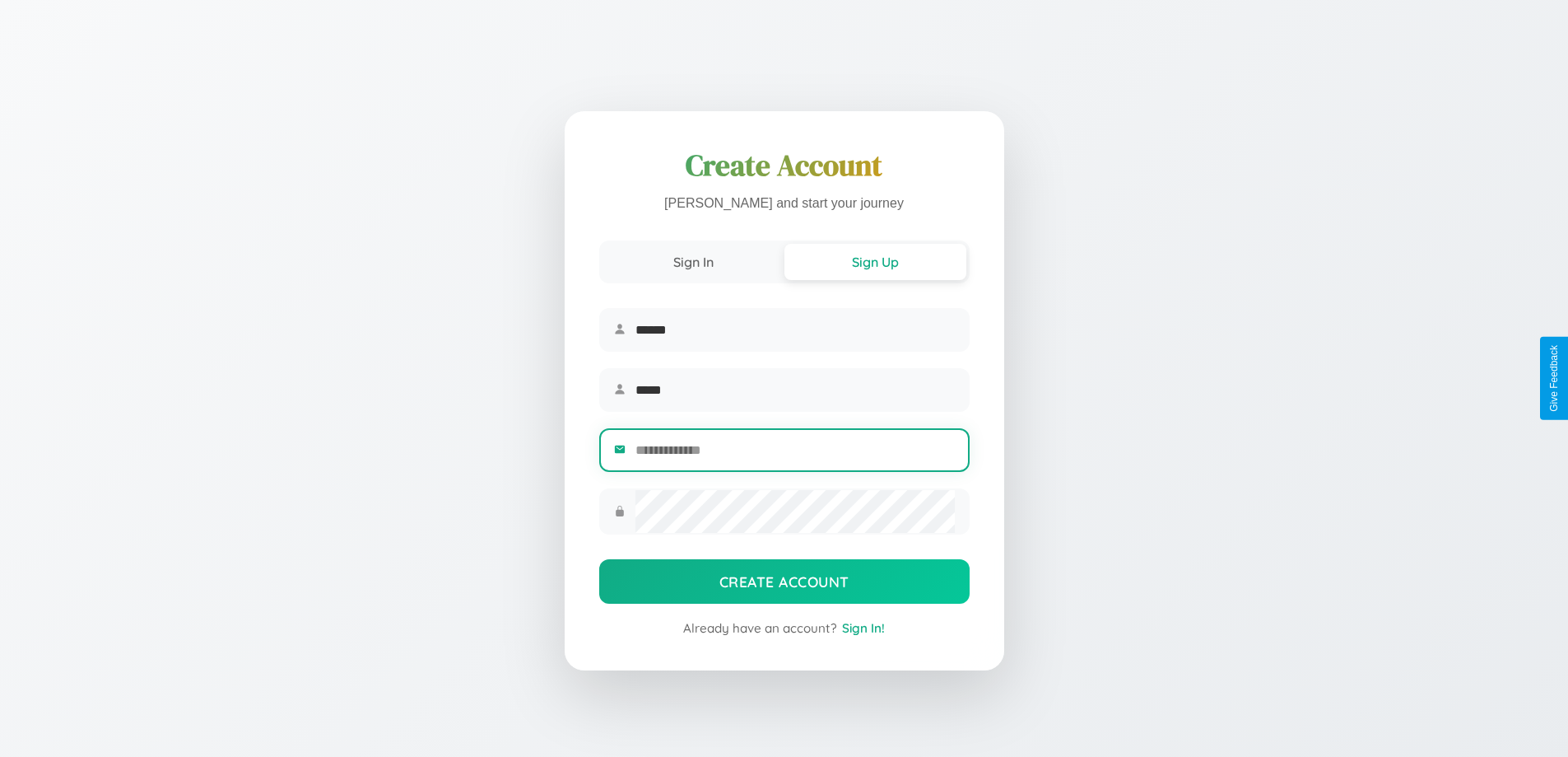
click at [795, 452] on input "email" at bounding box center [795, 450] width 318 height 41
type input "**********"
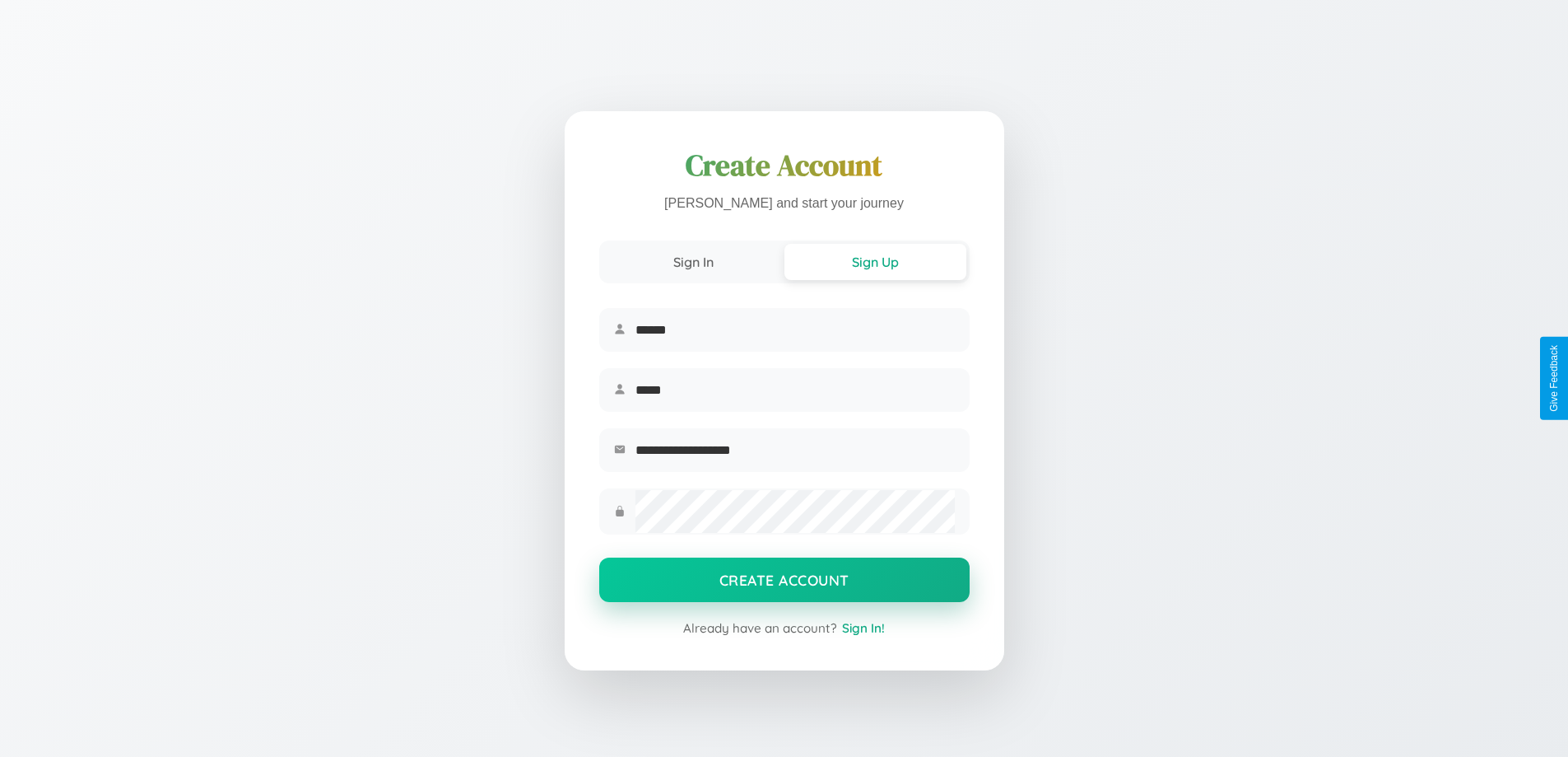
click at [784, 585] on button "Create Account" at bounding box center [784, 579] width 370 height 44
